Goal: Task Accomplishment & Management: Manage account settings

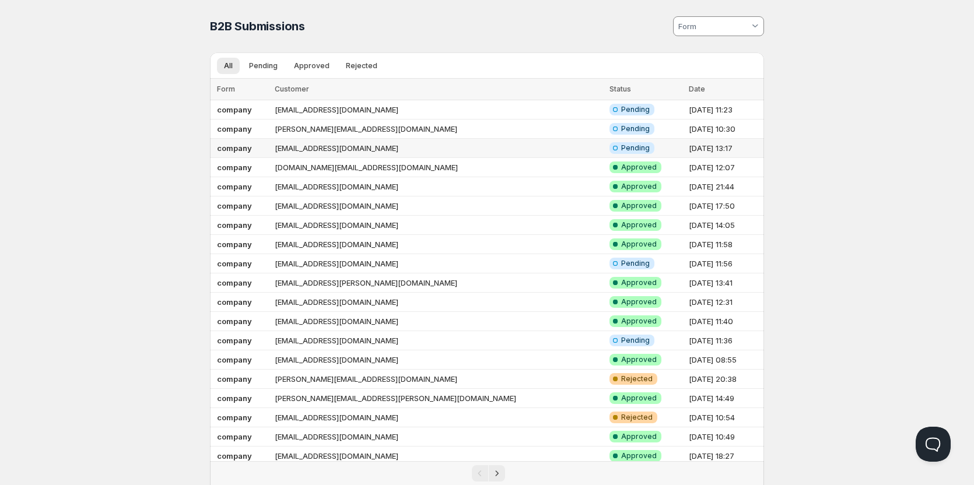
click at [308, 146] on td "[EMAIL_ADDRESS][DOMAIN_NAME]" at bounding box center [438, 148] width 335 height 19
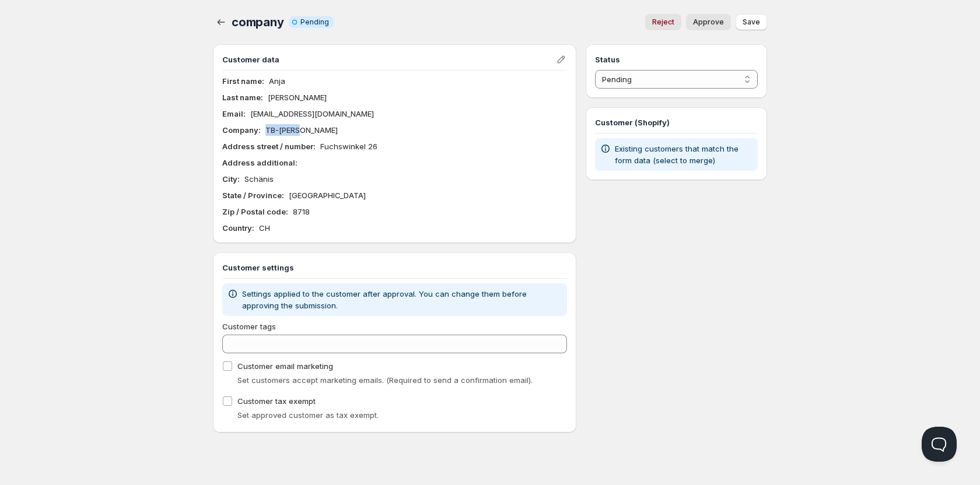
drag, startPoint x: 303, startPoint y: 127, endPoint x: 260, endPoint y: 136, distance: 44.3
click at [260, 136] on div "First name : [PERSON_NAME] Last name : [PERSON_NAME] Email : [EMAIL_ADDRESS][DO…" at bounding box center [394, 154] width 345 height 159
click at [313, 128] on div "Company : TB-[PERSON_NAME]" at bounding box center [394, 130] width 345 height 12
drag, startPoint x: 313, startPoint y: 128, endPoint x: 265, endPoint y: 132, distance: 48.0
click at [265, 132] on div "Company : TB-[PERSON_NAME]" at bounding box center [394, 130] width 345 height 12
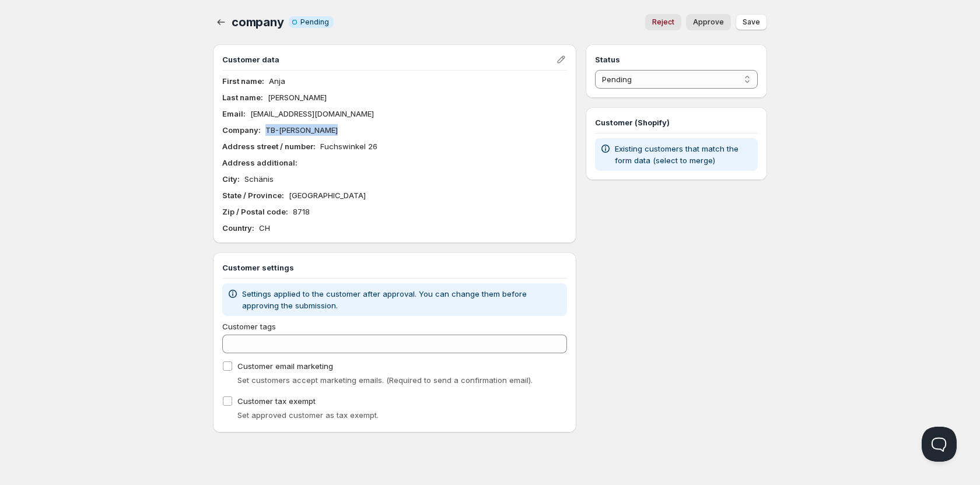
copy p "TB-[PERSON_NAME]"
click at [430, 163] on div "Address additional :" at bounding box center [394, 163] width 345 height 12
click at [696, 75] on select "Pending Approved Rejected Ignored Spam" at bounding box center [676, 79] width 163 height 19
select select "1"
click at [595, 70] on select "Pending Approved Rejected Ignored Spam" at bounding box center [676, 79] width 163 height 19
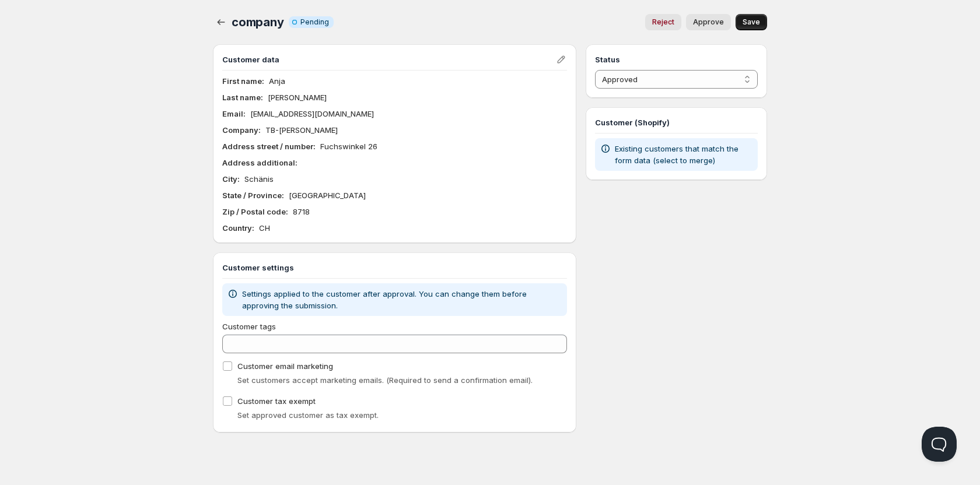
click at [764, 26] on button "Save" at bounding box center [750, 22] width 31 height 16
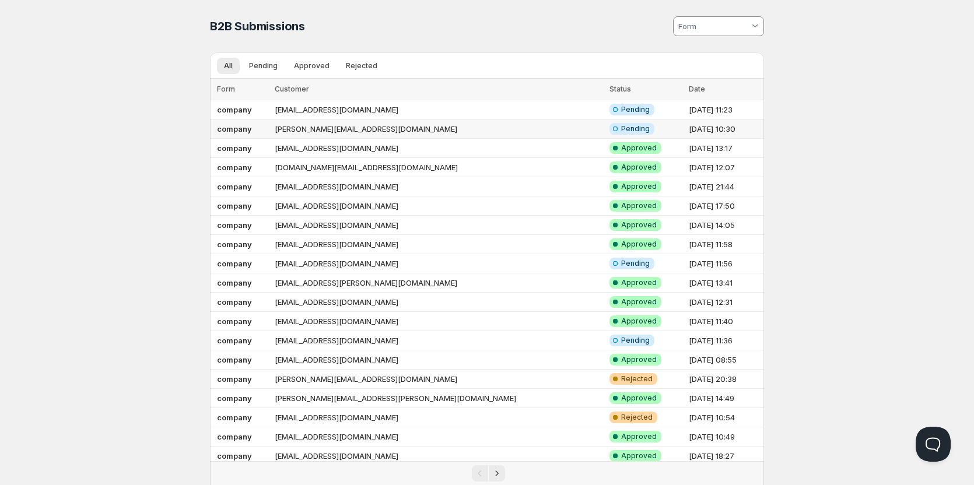
click at [387, 127] on td "[PERSON_NAME][EMAIL_ADDRESS][DOMAIN_NAME]" at bounding box center [438, 129] width 335 height 19
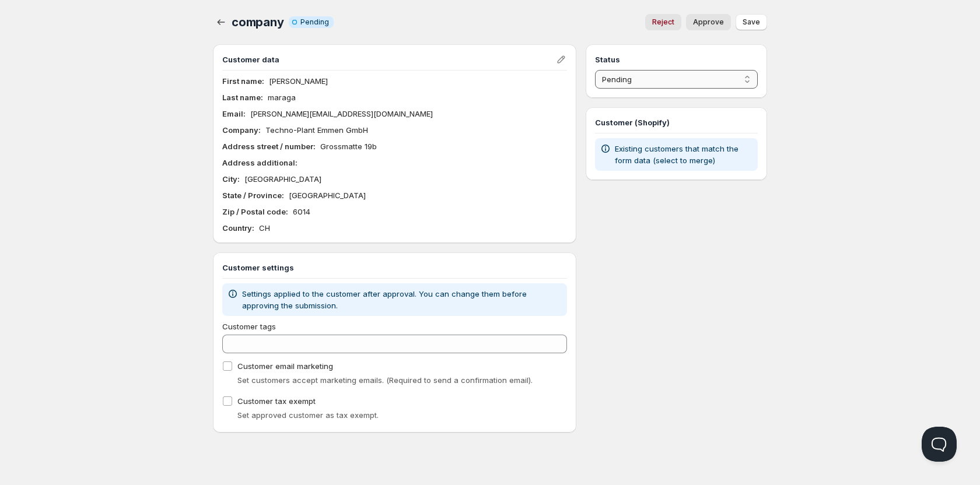
click at [699, 75] on select "Pending Approved Rejected Ignored Spam" at bounding box center [676, 79] width 163 height 19
select select "1"
click at [595, 70] on select "Pending Approved Rejected Ignored Spam" at bounding box center [676, 79] width 163 height 19
click at [757, 22] on span "Save" at bounding box center [750, 21] width 17 height 9
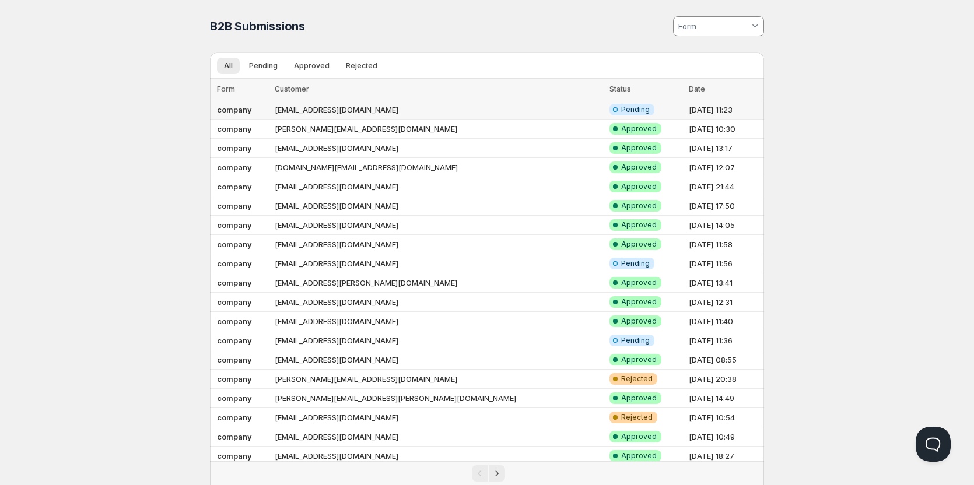
click at [326, 108] on td "[EMAIL_ADDRESS][DOMAIN_NAME]" at bounding box center [438, 109] width 335 height 19
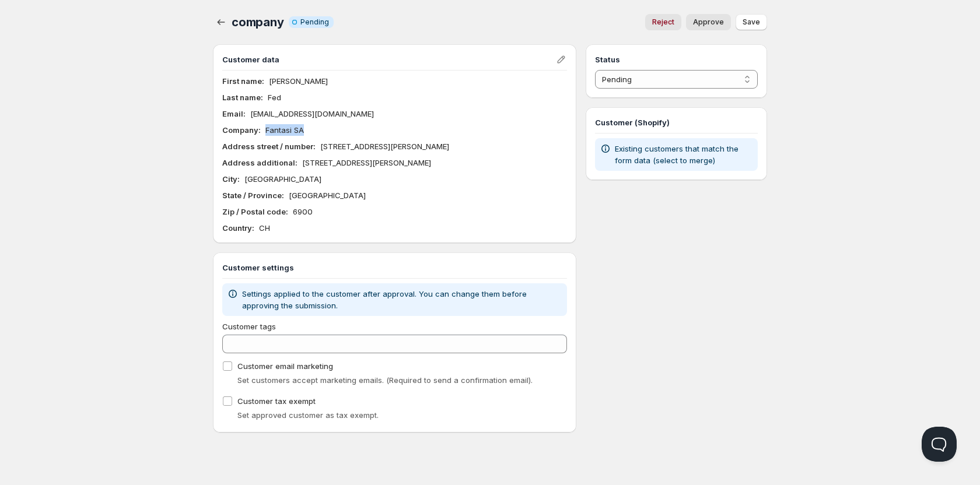
drag, startPoint x: 314, startPoint y: 129, endPoint x: 264, endPoint y: 129, distance: 50.1
click at [264, 129] on div "Company : Fantasi SA" at bounding box center [394, 130] width 345 height 12
copy p "Fantasi SA"
click at [724, 86] on select "Pending Approved Rejected Ignored Spam" at bounding box center [676, 79] width 163 height 19
select select "1"
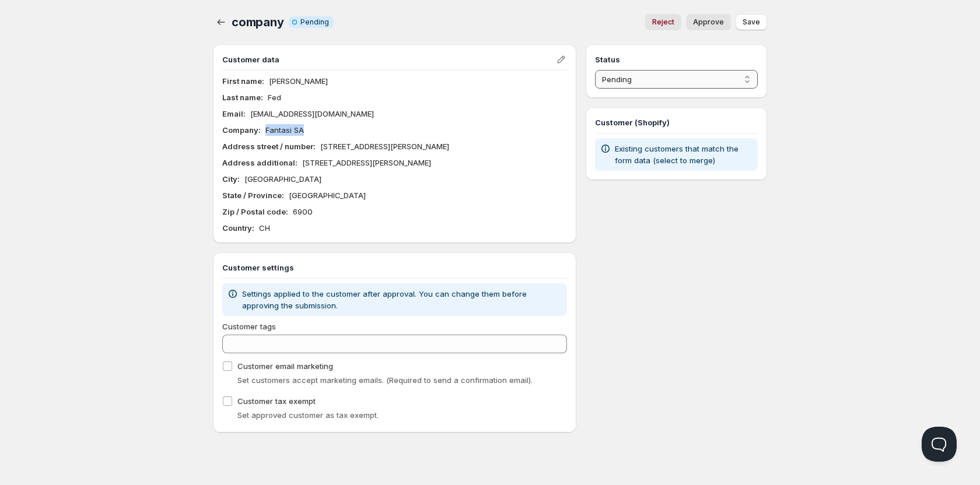
click at [595, 70] on select "Pending Approved Rejected Ignored Spam" at bounding box center [676, 79] width 163 height 19
click at [749, 23] on span "Save" at bounding box center [750, 21] width 17 height 9
